Goal: Task Accomplishment & Management: Use online tool/utility

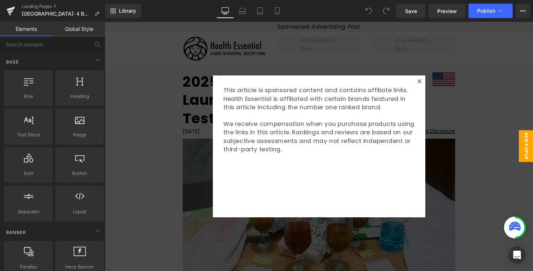
click at [192, 103] on div at bounding box center [324, 149] width 438 height 255
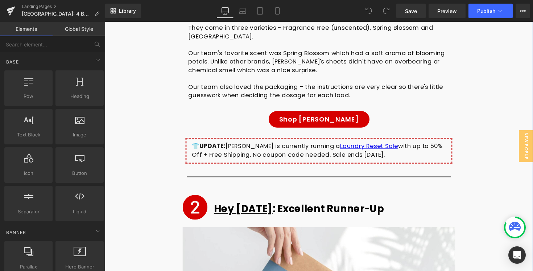
scroll to position [2632, 0]
click at [229, 145] on div "👕 UPDATE: [PERSON_NAME] is currently running a Laundry Reset Sale with up to 50…" at bounding box center [324, 153] width 260 height 17
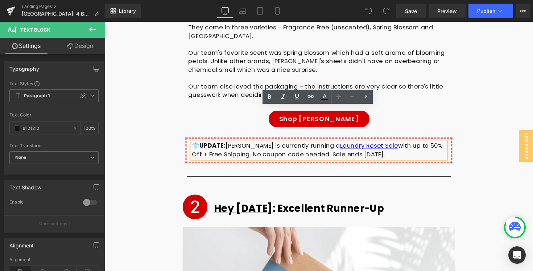
click at [199, 145] on div "👕 UPDATE: [PERSON_NAME] is currently running a Laundry Reset Sale with up to 50…" at bounding box center [324, 153] width 260 height 17
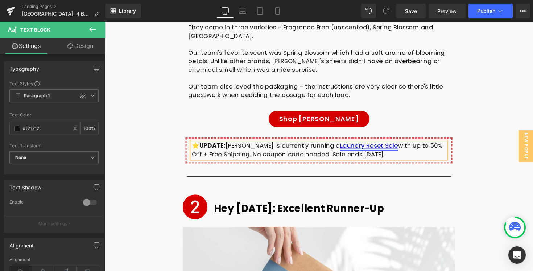
click at [365, 144] on link "Laundry Reset Sale" at bounding box center [375, 148] width 59 height 9
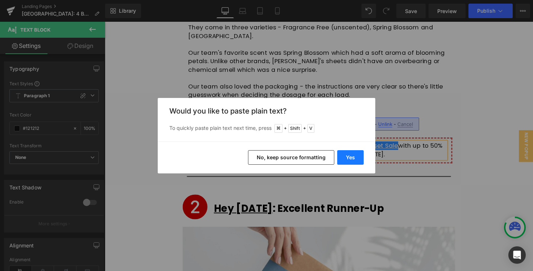
click at [348, 157] on button "Yes" at bounding box center [350, 157] width 26 height 14
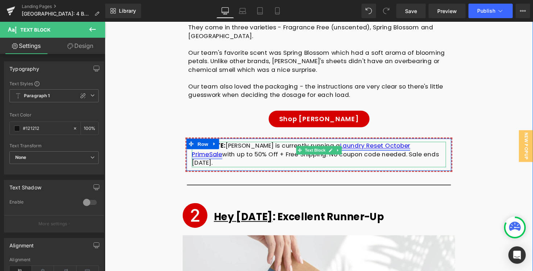
click at [410, 144] on link "Laundry Reset October PrimeSale" at bounding box center [306, 152] width 224 height 17
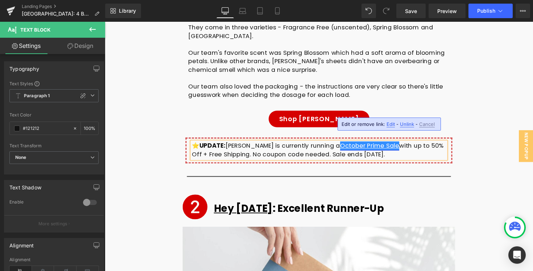
drag, startPoint x: 365, startPoint y: 112, endPoint x: 321, endPoint y: 115, distance: 44.7
click at [346, 144] on link "October Prime Sale" at bounding box center [376, 148] width 61 height 9
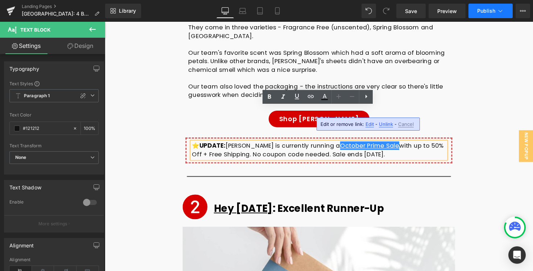
click at [485, 12] on span "Publish" at bounding box center [486, 11] width 18 height 6
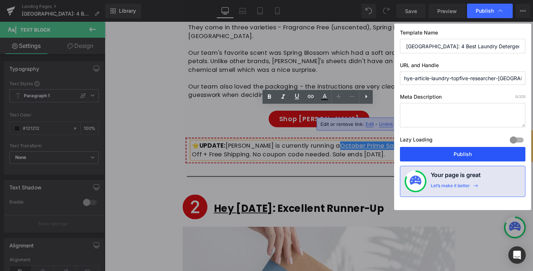
click at [436, 153] on button "Publish" at bounding box center [462, 154] width 125 height 14
